Goal: Task Accomplishment & Management: Complete application form

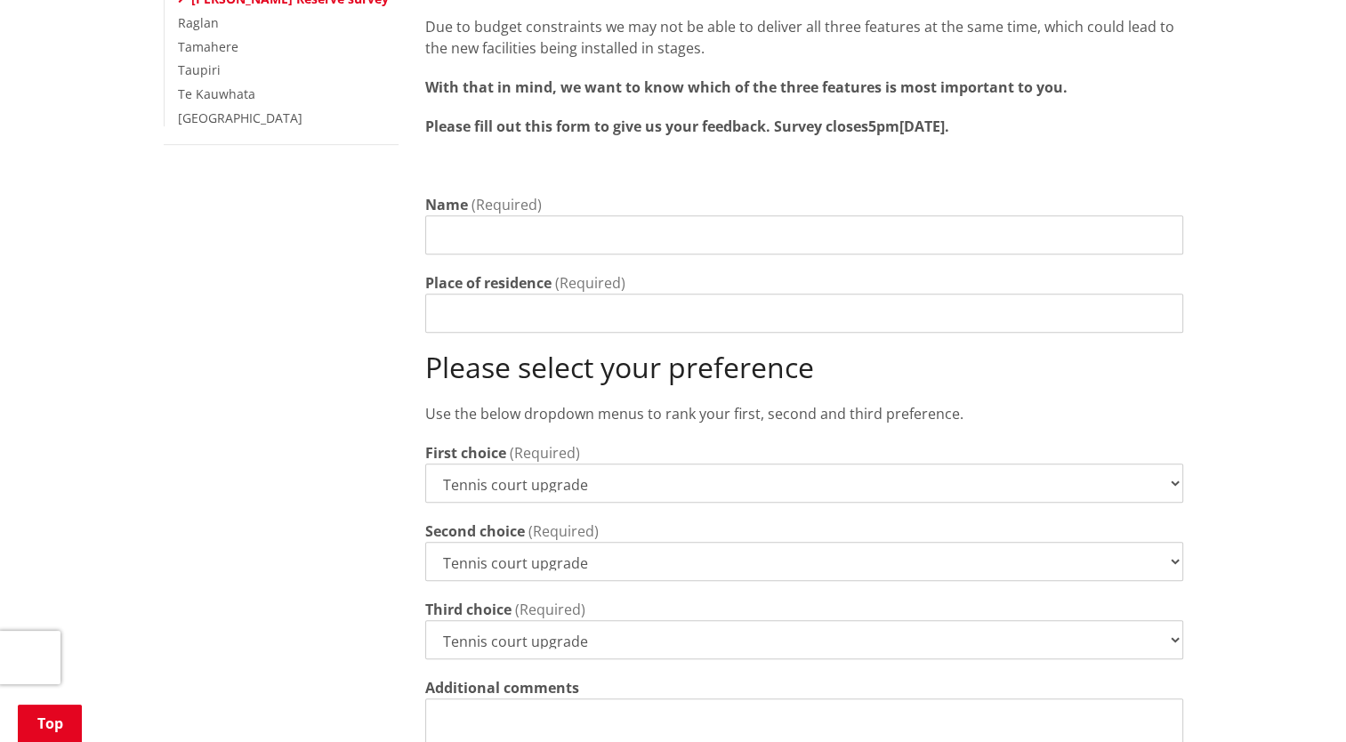
scroll to position [623, 0]
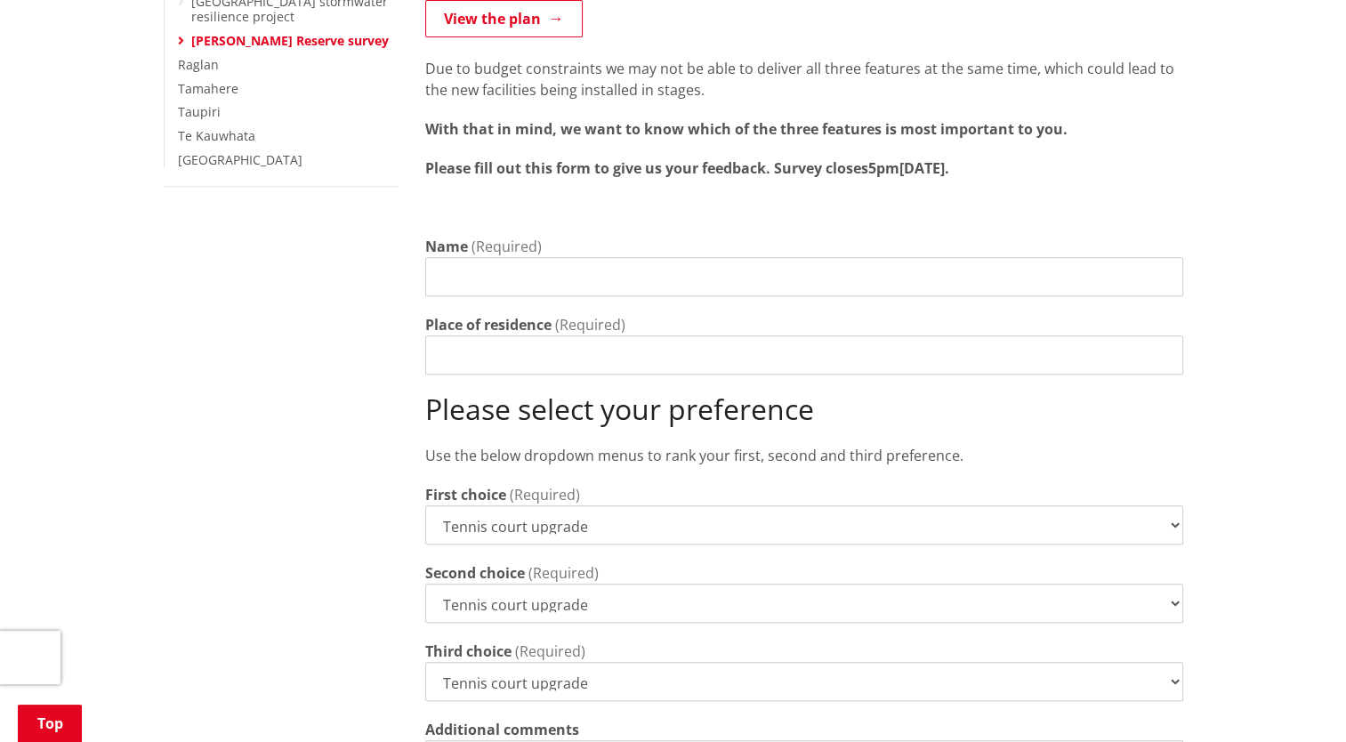
click at [611, 262] on input "Name" at bounding box center [804, 276] width 758 height 39
type input "[PERSON_NAME] (test)"
click at [576, 347] on input "Place of residence" at bounding box center [804, 354] width 758 height 39
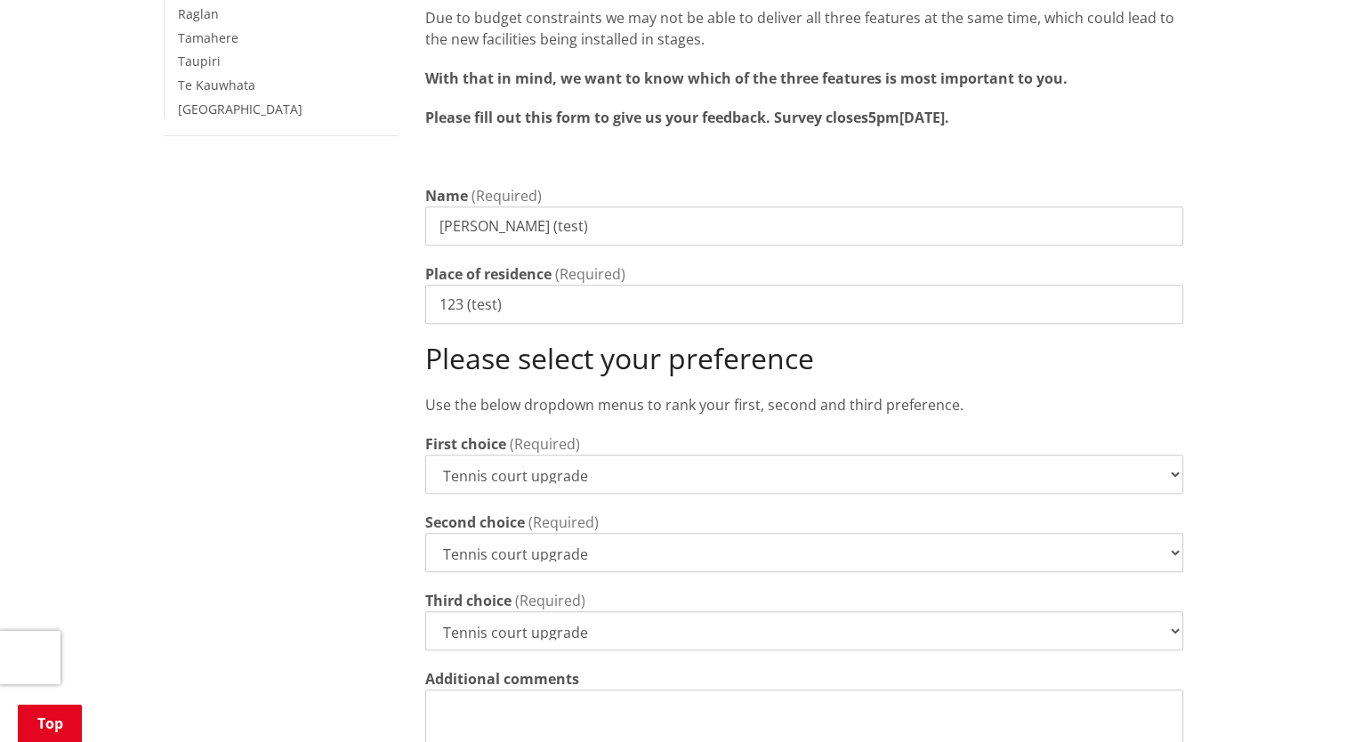
scroll to position [890, 0]
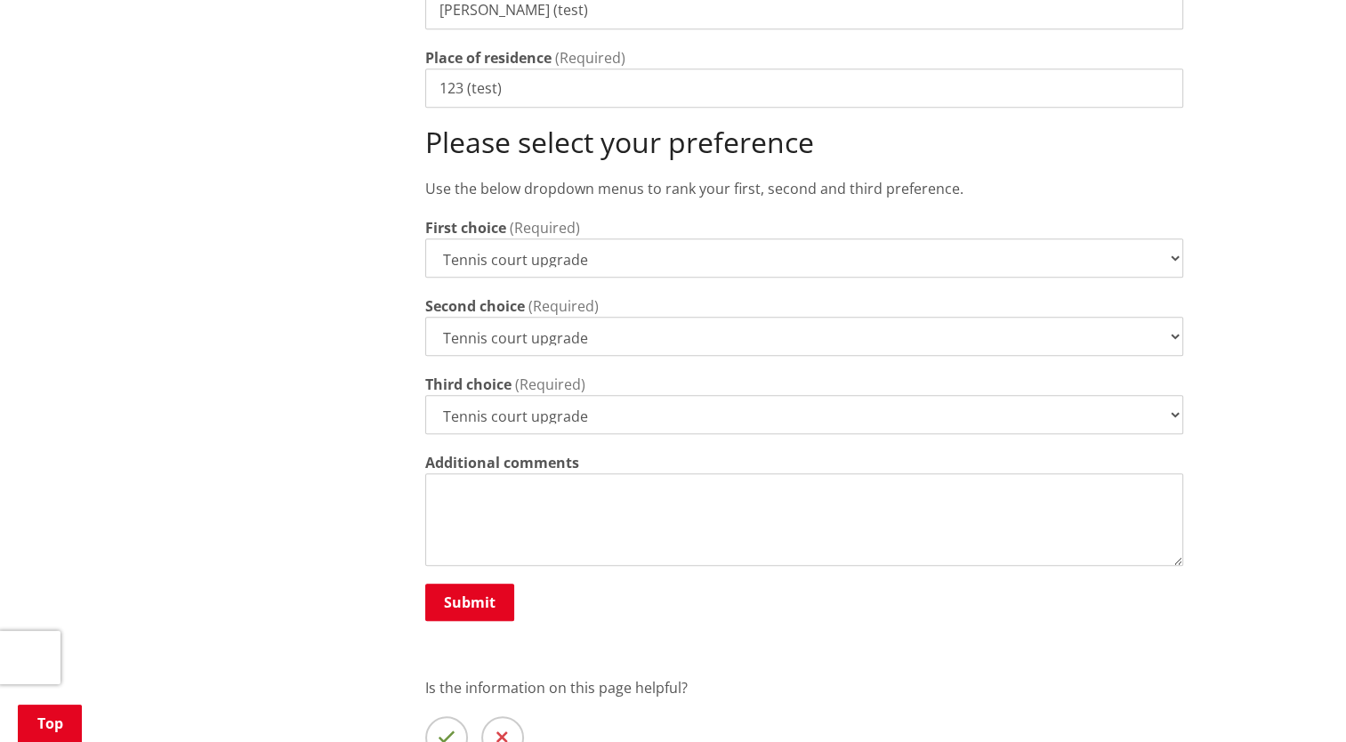
type input "123 (test)"
click at [623, 395] on select "Tennis court upgrade New 3x3 basketball half-court Modular pump track" at bounding box center [804, 414] width 758 height 39
click at [472, 584] on button "Submit" at bounding box center [469, 602] width 89 height 37
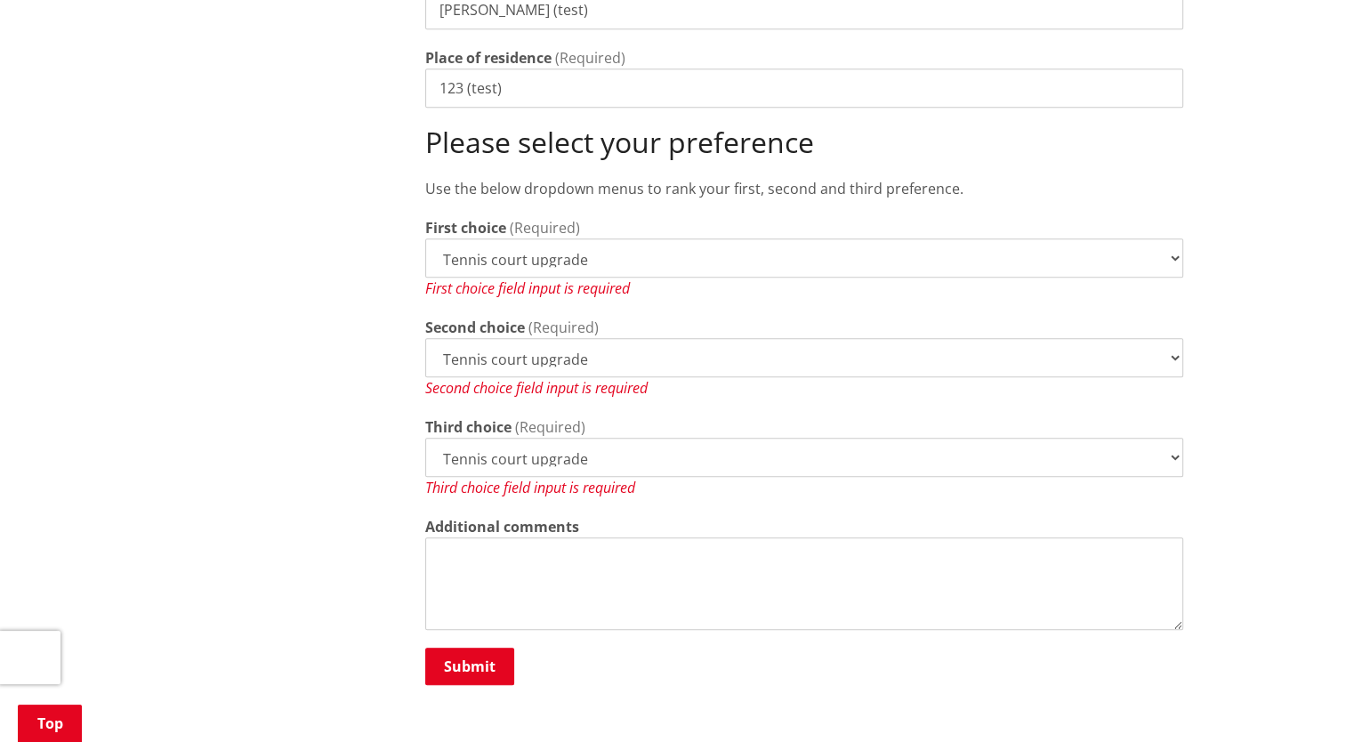
click at [623, 238] on select "Tennis court upgrade New 3x3 basketball half-court Modular pump track" at bounding box center [804, 257] width 758 height 39
click at [425, 238] on select "Tennis court upgrade New 3x3 basketball half-court Modular pump track" at bounding box center [804, 257] width 758 height 39
click at [619, 350] on select "Tennis court upgrade New 3x3 basketball half-court Modular pump track" at bounding box center [804, 357] width 758 height 39
select select "New 3x3 basketball half-court"
click at [425, 338] on select "Tennis court upgrade New 3x3 basketball half-court Modular pump track" at bounding box center [804, 357] width 758 height 39
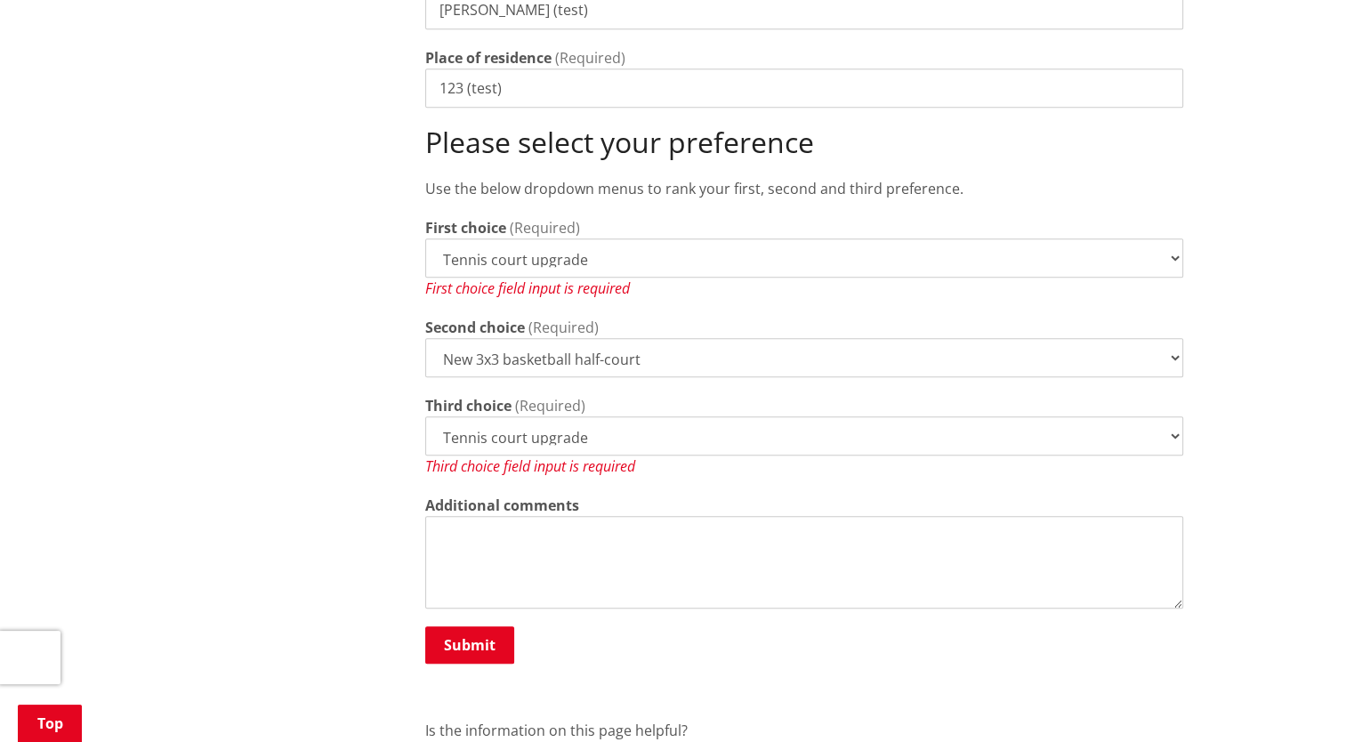
click at [619, 418] on select "Tennis court upgrade New 3x3 basketball half-court Modular pump track" at bounding box center [804, 435] width 758 height 39
select select "Modular pump track"
click at [425, 416] on select "Tennis court upgrade New 3x3 basketball half-court Modular pump track" at bounding box center [804, 435] width 758 height 39
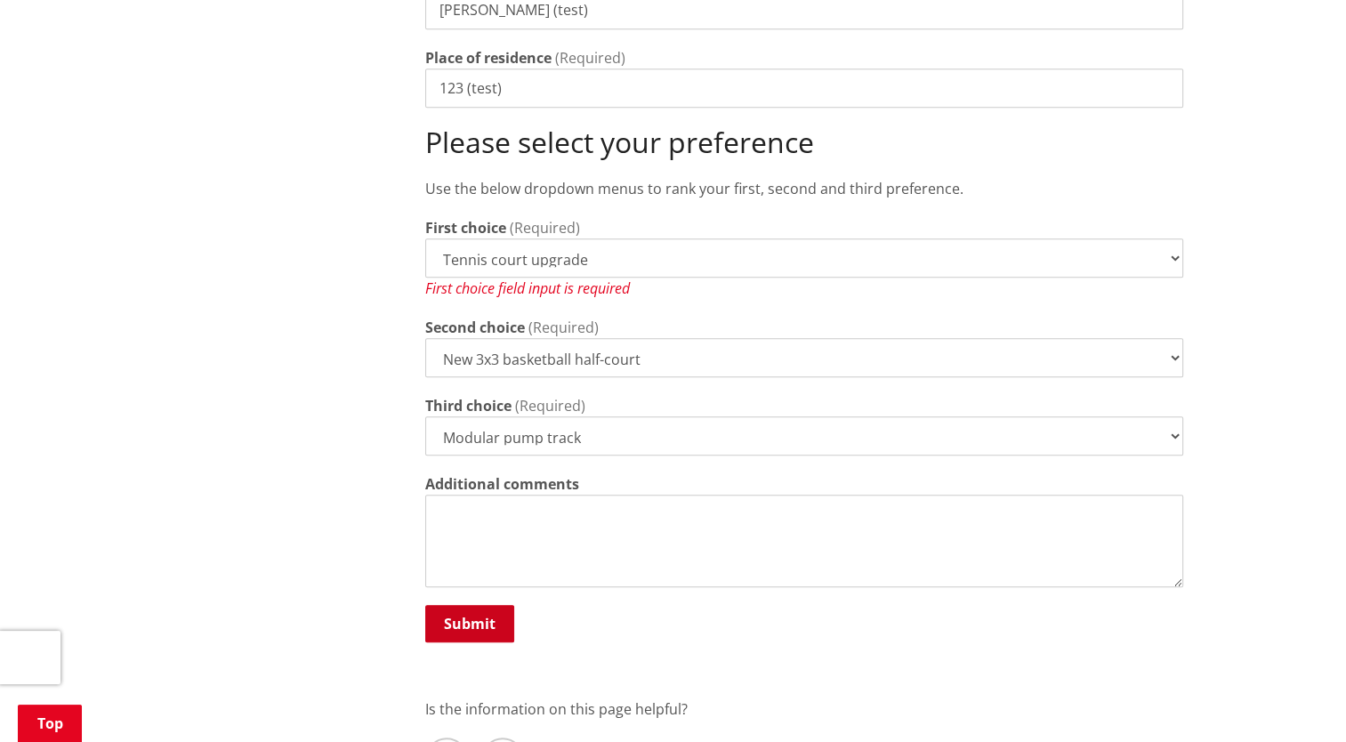
click at [499, 605] on button "Submit" at bounding box center [469, 623] width 89 height 37
click at [766, 239] on select "Tennis court upgrade New 3x3 basketball half-court Modular pump track" at bounding box center [804, 257] width 758 height 39
click at [425, 238] on select "Tennis court upgrade New 3x3 basketball half-court Modular pump track" at bounding box center [804, 257] width 758 height 39
click at [504, 605] on button "Submit" at bounding box center [469, 623] width 89 height 37
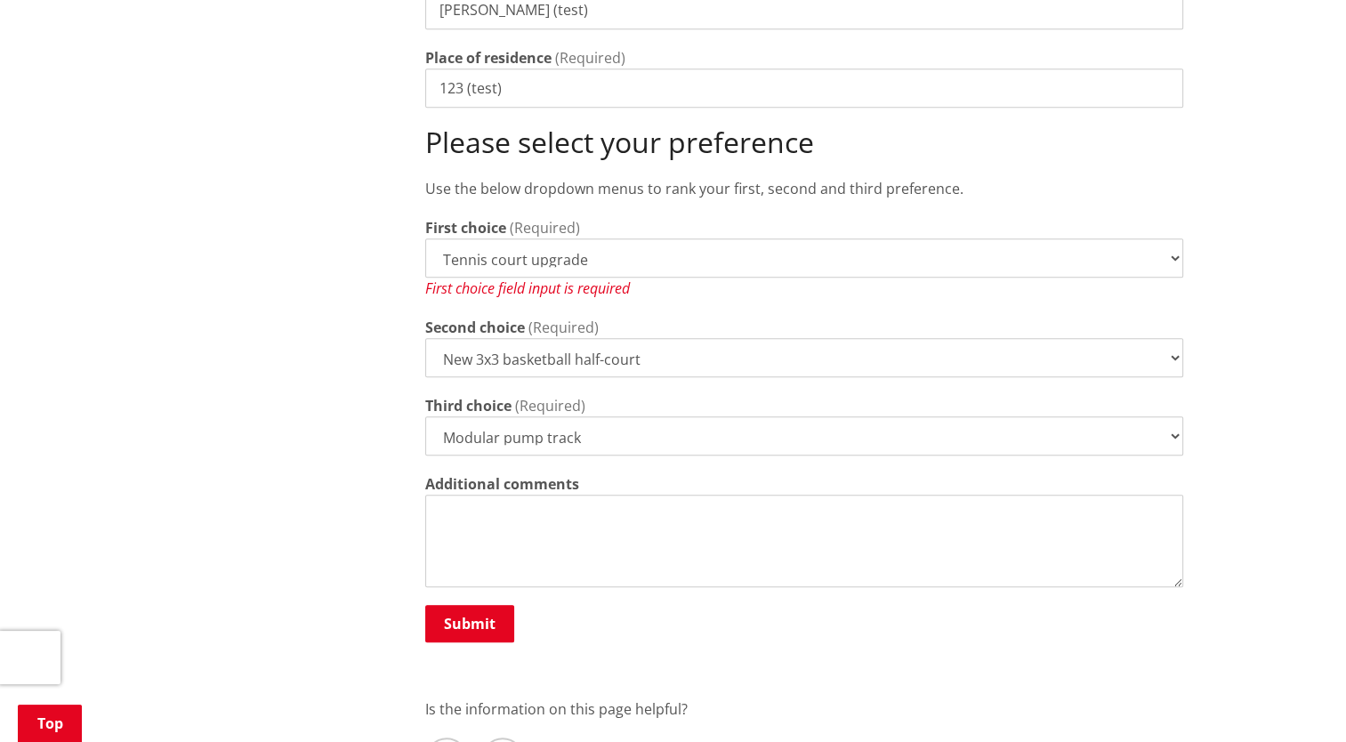
click at [610, 238] on select "Tennis court upgrade New 3x3 basketball half-court Modular pump track" at bounding box center [804, 257] width 758 height 39
select select "New 3x3 basketball half-court"
click at [425, 238] on select "Tennis court upgrade New 3x3 basketball half-court Modular pump track" at bounding box center [804, 257] width 758 height 39
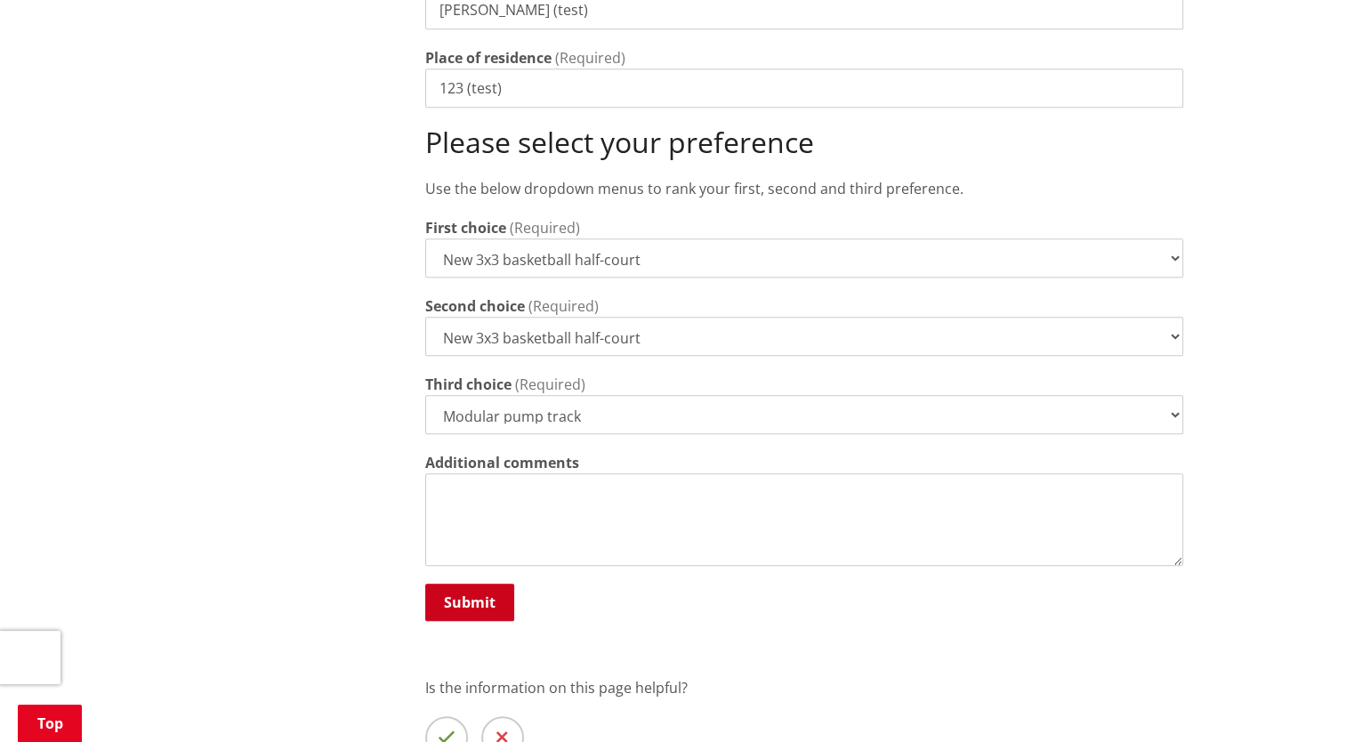
click at [485, 584] on button "Submit" at bounding box center [469, 602] width 89 height 37
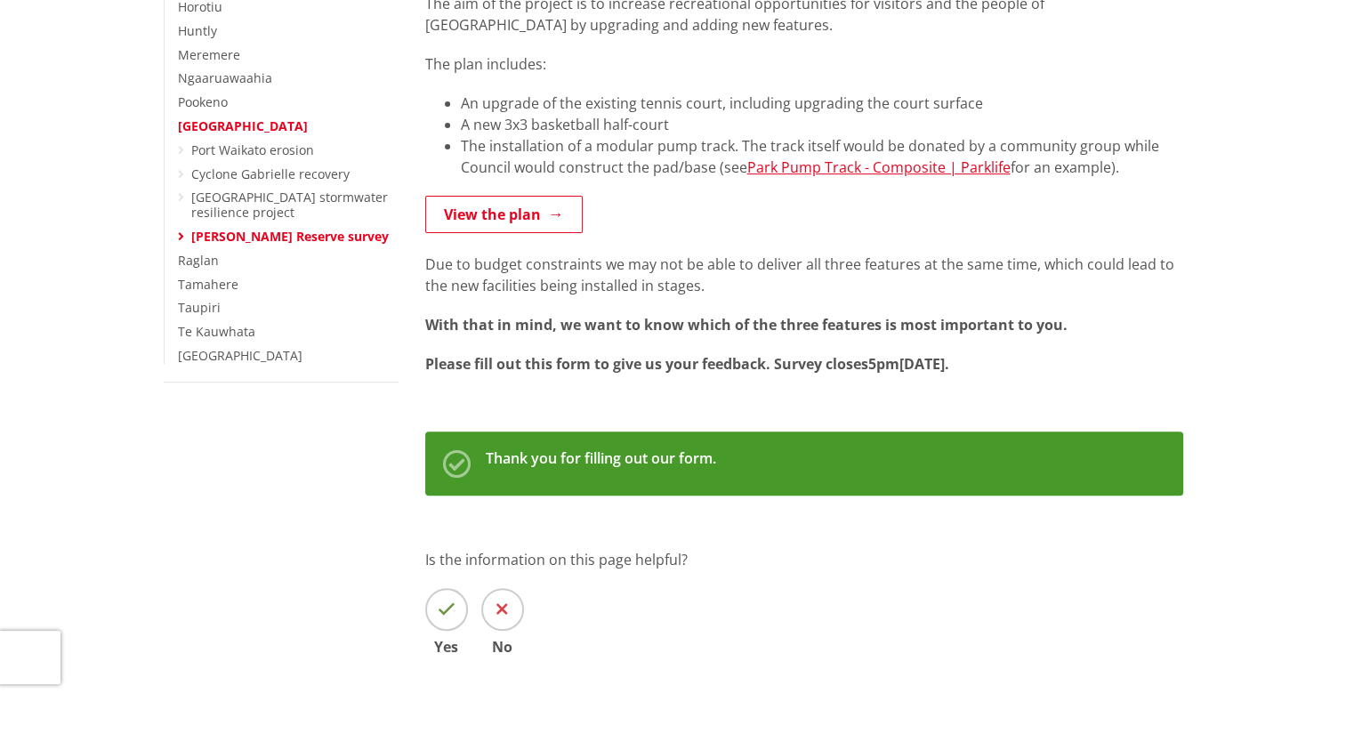
scroll to position [445, 0]
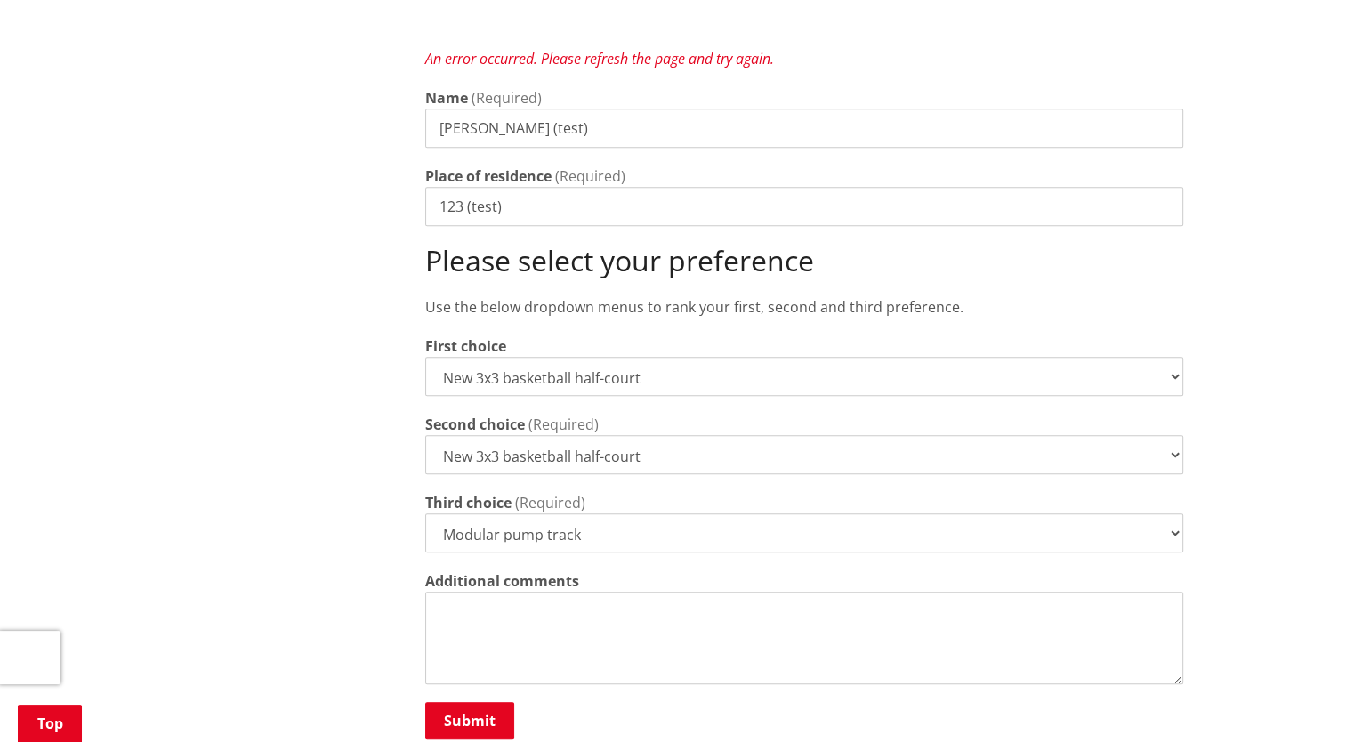
scroll to position [890, 0]
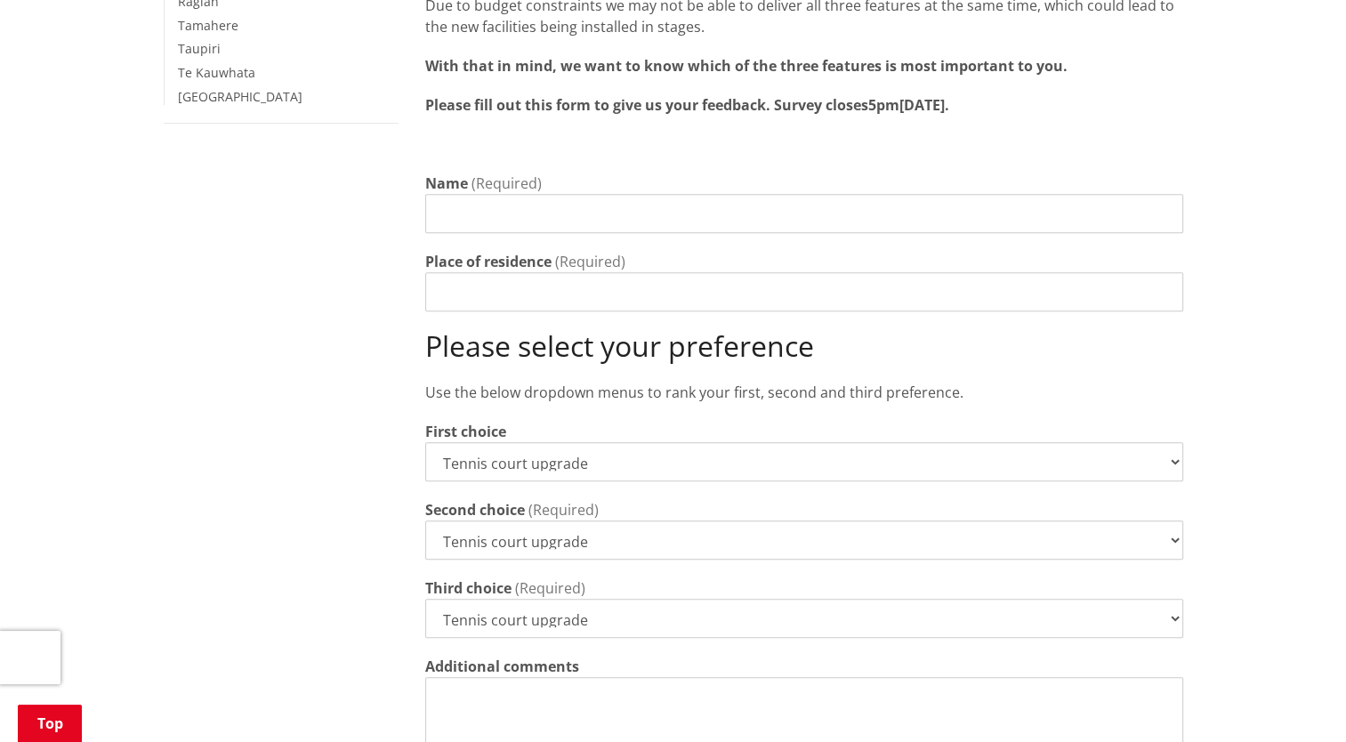
scroll to position [534, 0]
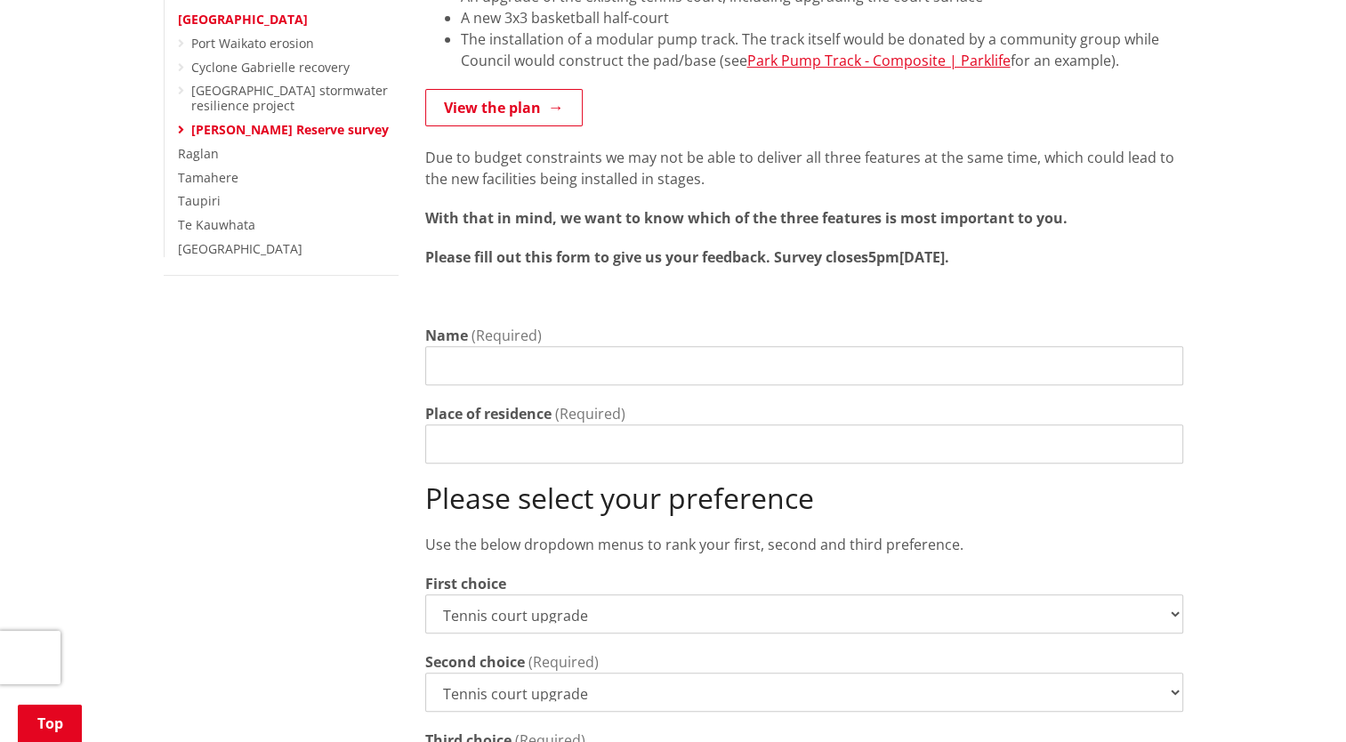
click at [533, 357] on input "Name" at bounding box center [804, 365] width 758 height 39
type input "t"
click at [544, 350] on input "Tamlyn" at bounding box center [804, 365] width 758 height 39
type input "[PERSON_NAME] (test)"
type input "123 (test)"
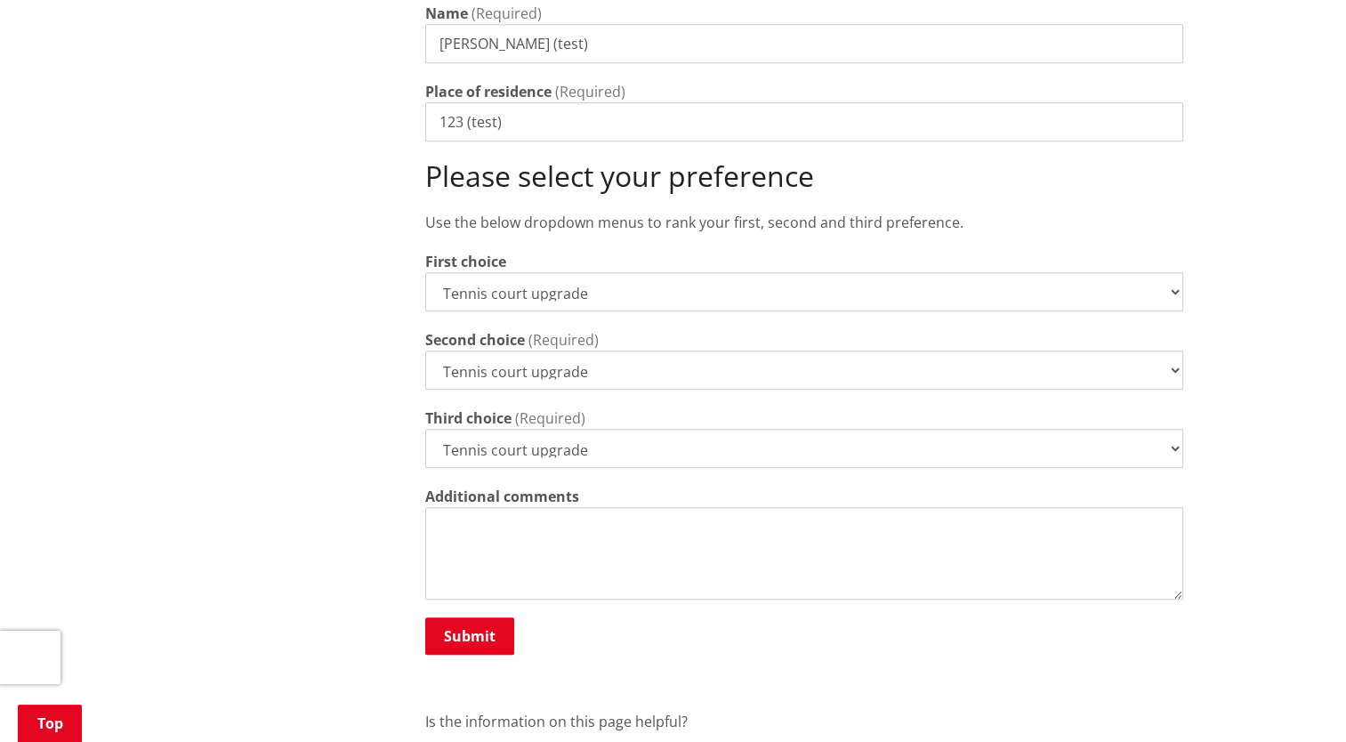
scroll to position [890, 0]
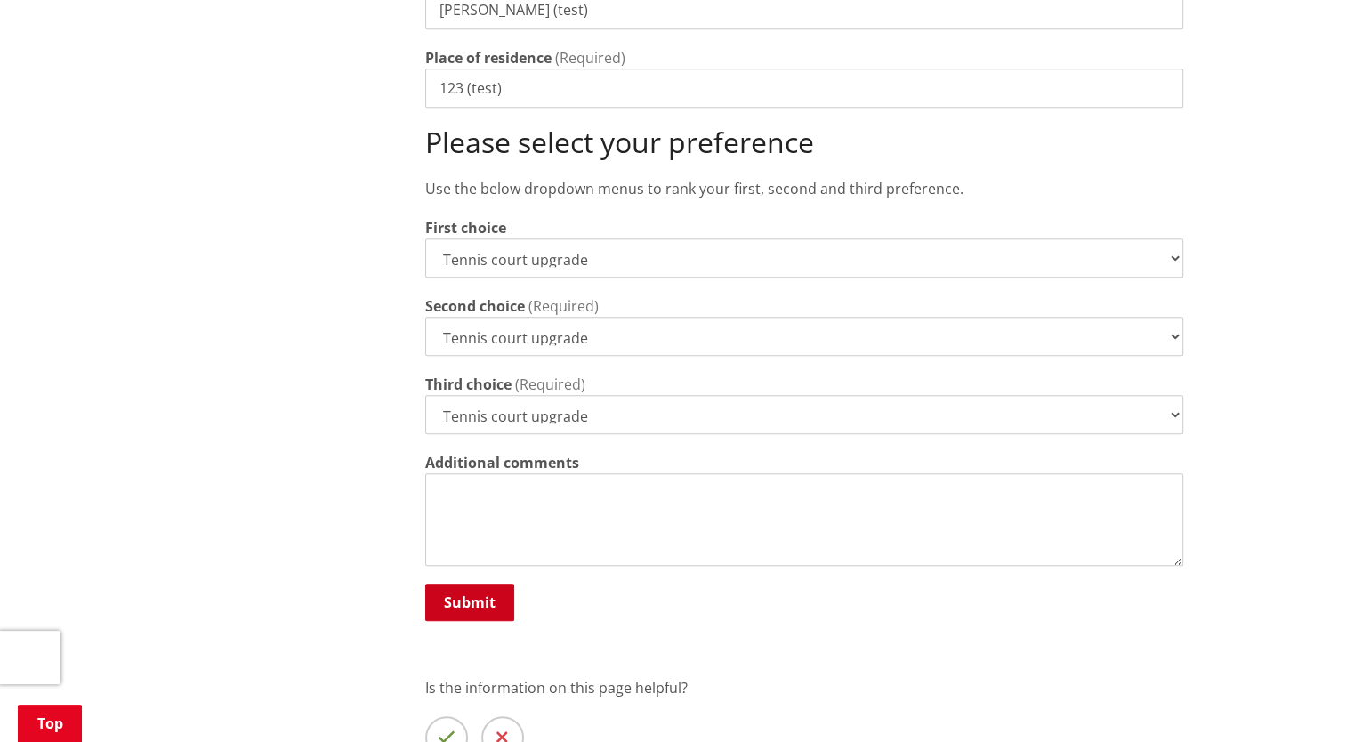
click at [489, 584] on button "Submit" at bounding box center [469, 602] width 89 height 37
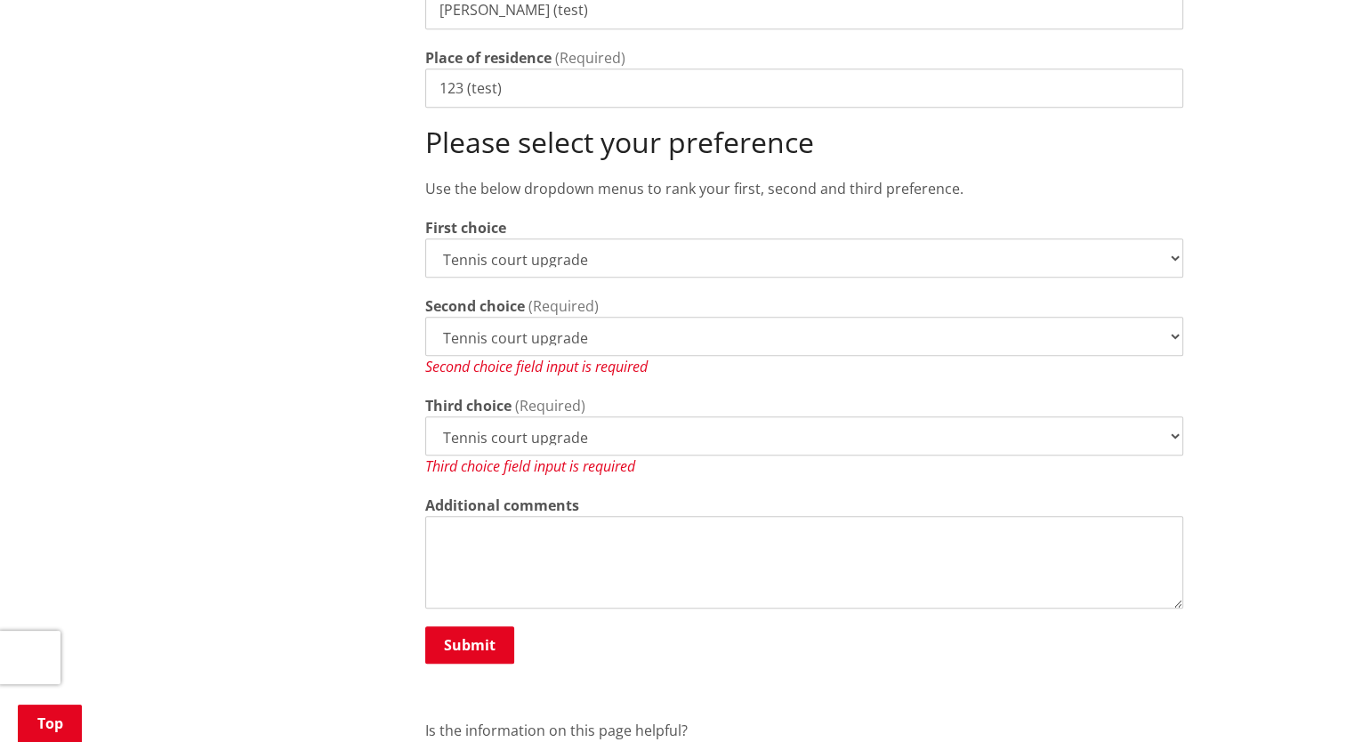
click at [598, 318] on select "Tennis court upgrade New 3x3 basketball half-court Modular pump track" at bounding box center [804, 336] width 758 height 39
click at [425, 317] on select "Tennis court upgrade New 3x3 basketball half-court Modular pump track" at bounding box center [804, 336] width 758 height 39
click at [598, 416] on select "Tennis court upgrade New 3x3 basketball half-court Modular pump track" at bounding box center [804, 435] width 758 height 39
click at [425, 416] on select "Tennis court upgrade New 3x3 basketball half-court Modular pump track" at bounding box center [804, 435] width 758 height 39
click at [483, 626] on button "Submit" at bounding box center [469, 644] width 89 height 37
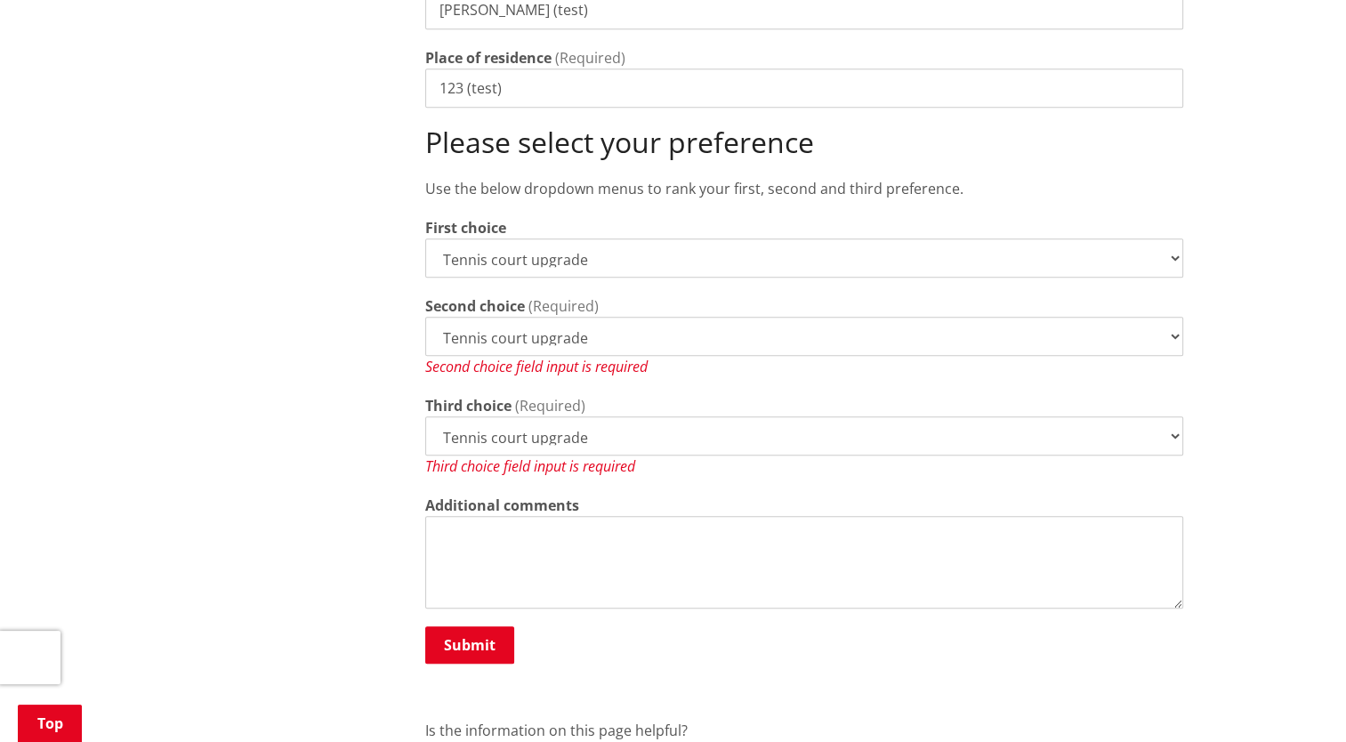
click at [632, 318] on select "Tennis court upgrade New 3x3 basketball half-court Modular pump track" at bounding box center [804, 336] width 758 height 39
select select "New 3x3 basketball half-court"
click at [425, 317] on select "Tennis court upgrade New 3x3 basketball half-court Modular pump track" at bounding box center [804, 336] width 758 height 39
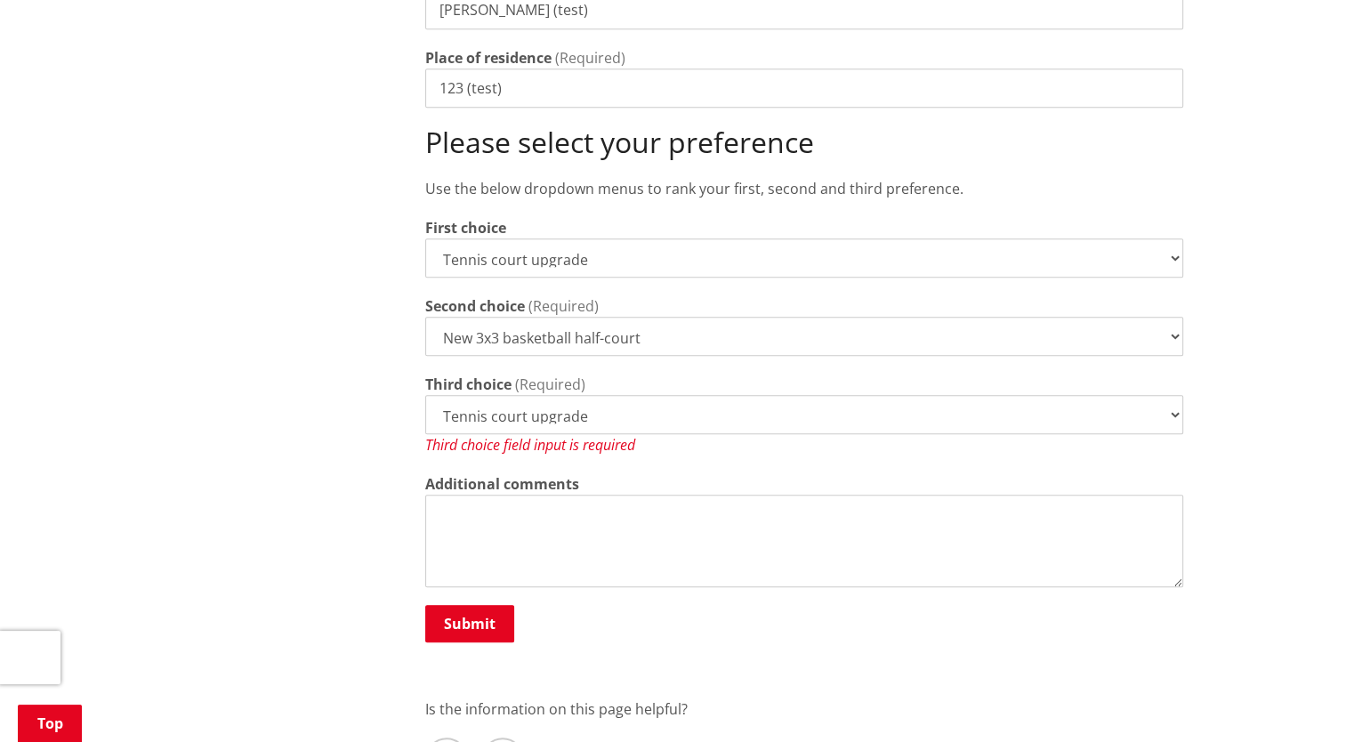
click at [608, 395] on select "Tennis court upgrade New 3x3 basketball half-court Modular pump track" at bounding box center [804, 414] width 758 height 39
select select "Modular pump track"
click at [425, 395] on select "Tennis court upgrade New 3x3 basketball half-court Modular pump track" at bounding box center [804, 414] width 758 height 39
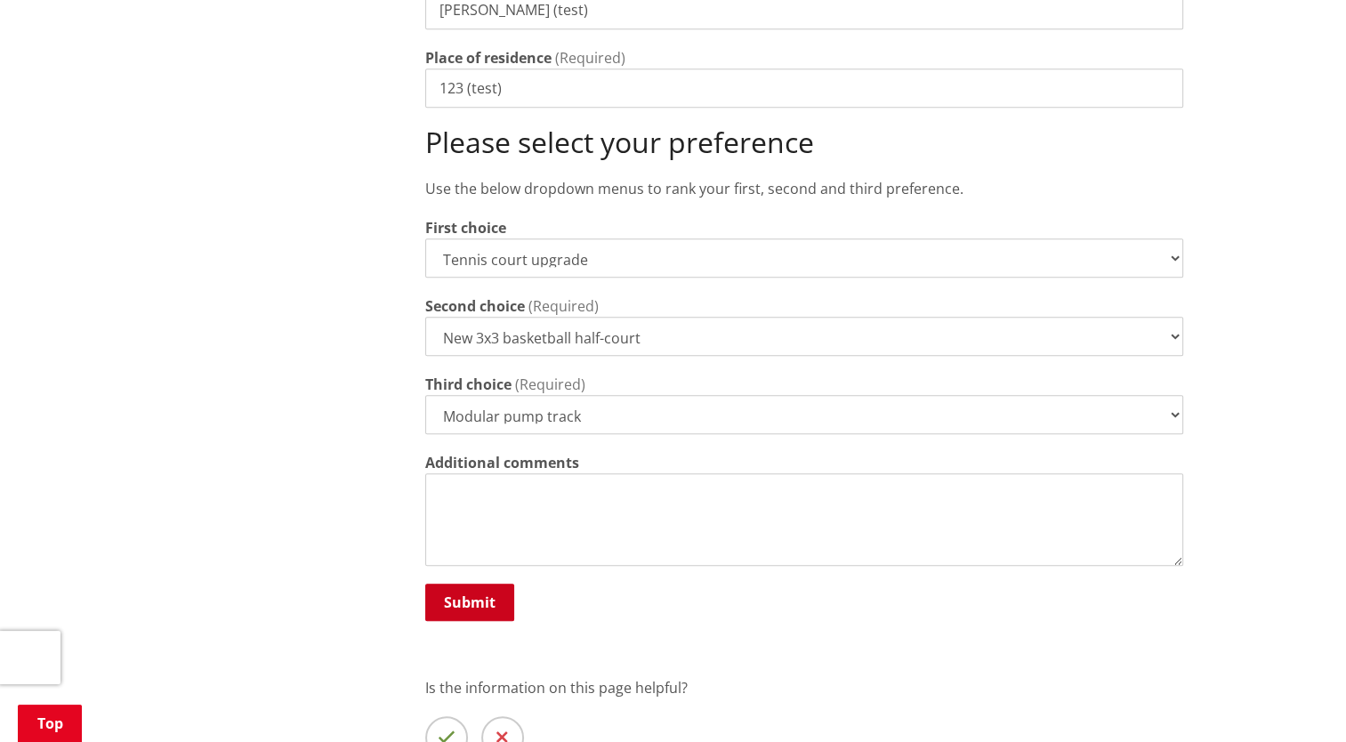
click at [477, 588] on button "Submit" at bounding box center [469, 602] width 89 height 37
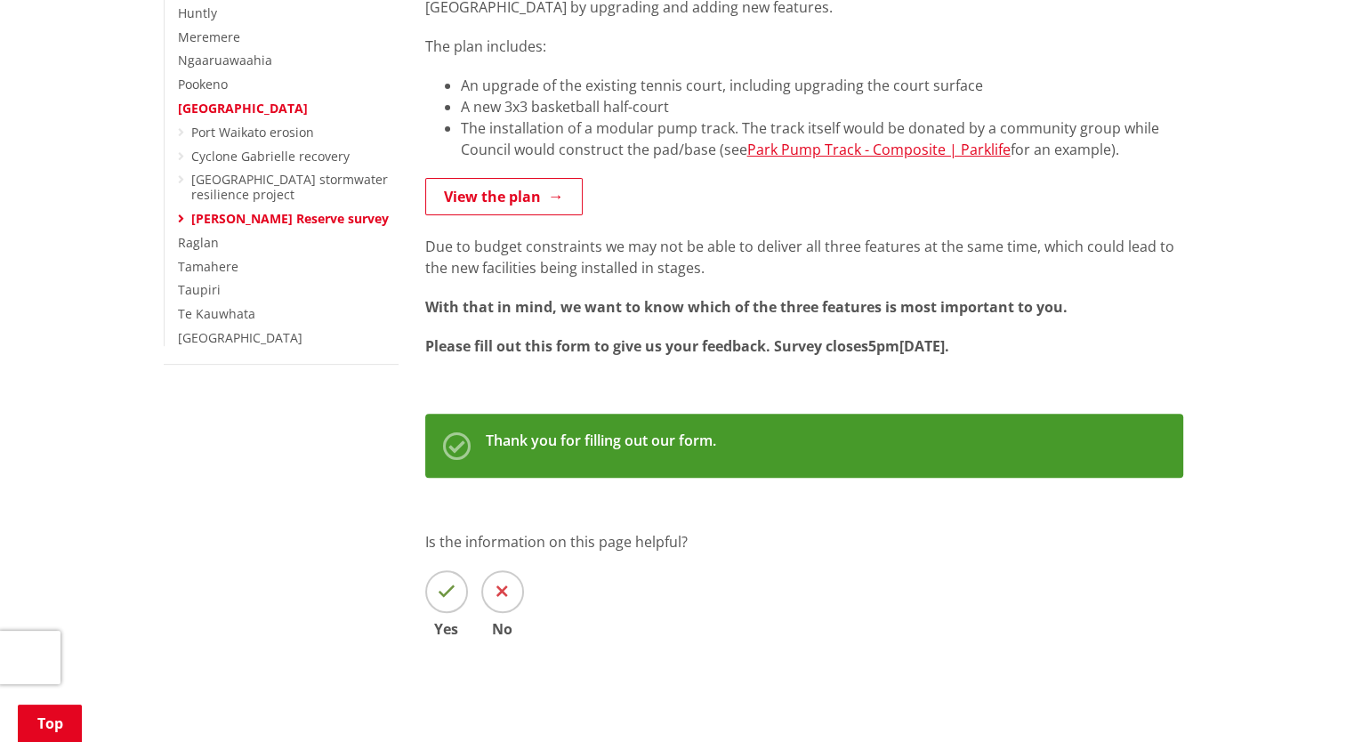
scroll to position [89, 0]
